Goal: Book appointment/travel/reservation

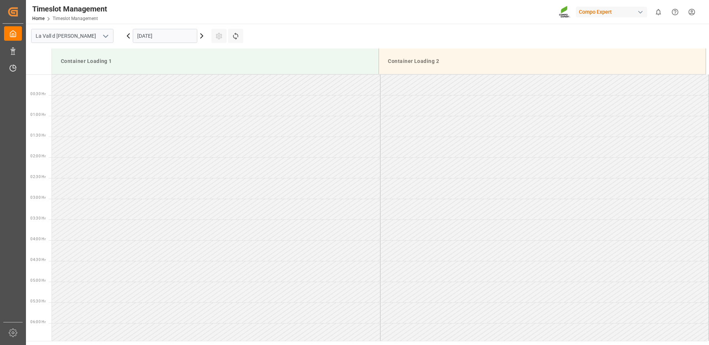
click at [148, 37] on input "[DATE]" at bounding box center [165, 36] width 64 height 14
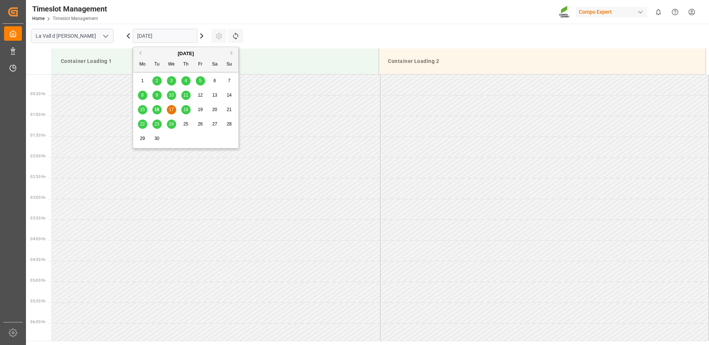
click at [169, 111] on span "17" at bounding box center [171, 109] width 5 height 5
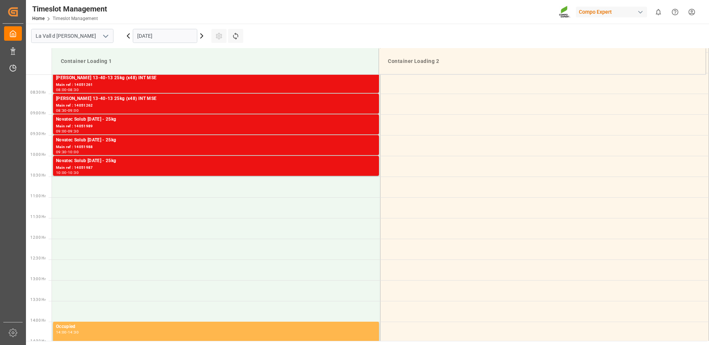
scroll to position [445, 0]
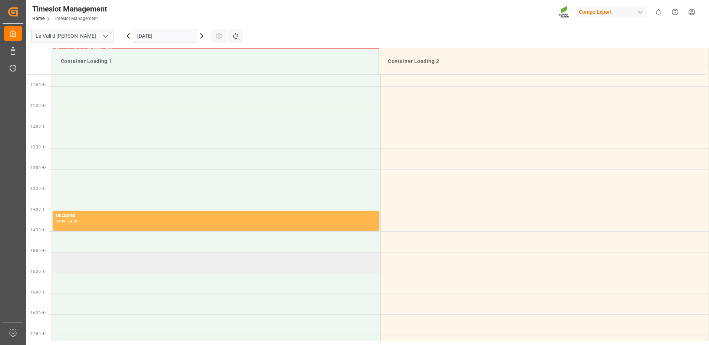
click at [77, 262] on td at bounding box center [216, 262] width 328 height 21
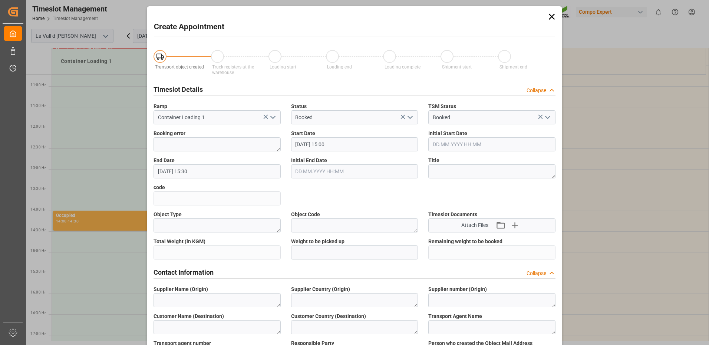
type input "[DATE] 15:00"
type input "[DATE] 15:30"
click at [550, 20] on icon at bounding box center [551, 16] width 10 height 10
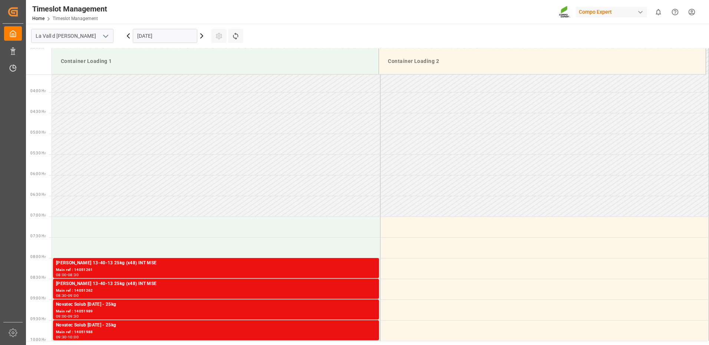
scroll to position [371, 0]
